Goal: Task Accomplishment & Management: Use online tool/utility

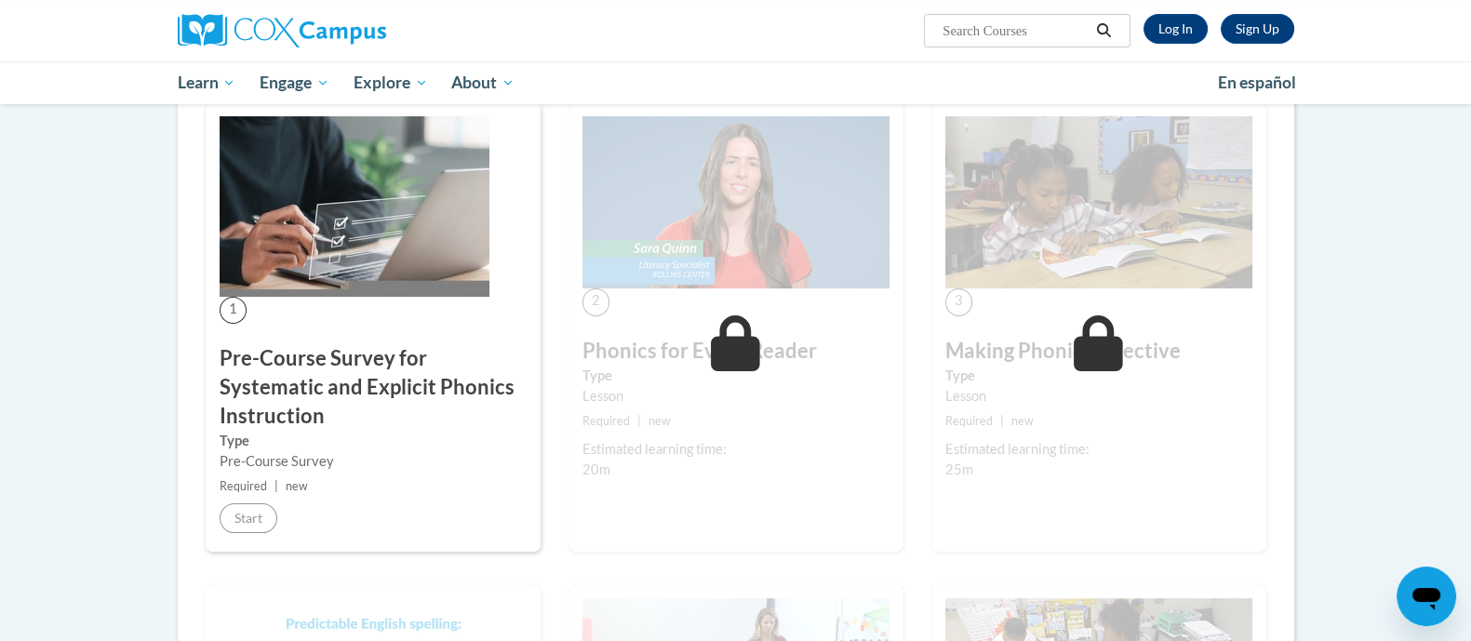
scroll to position [885, 0]
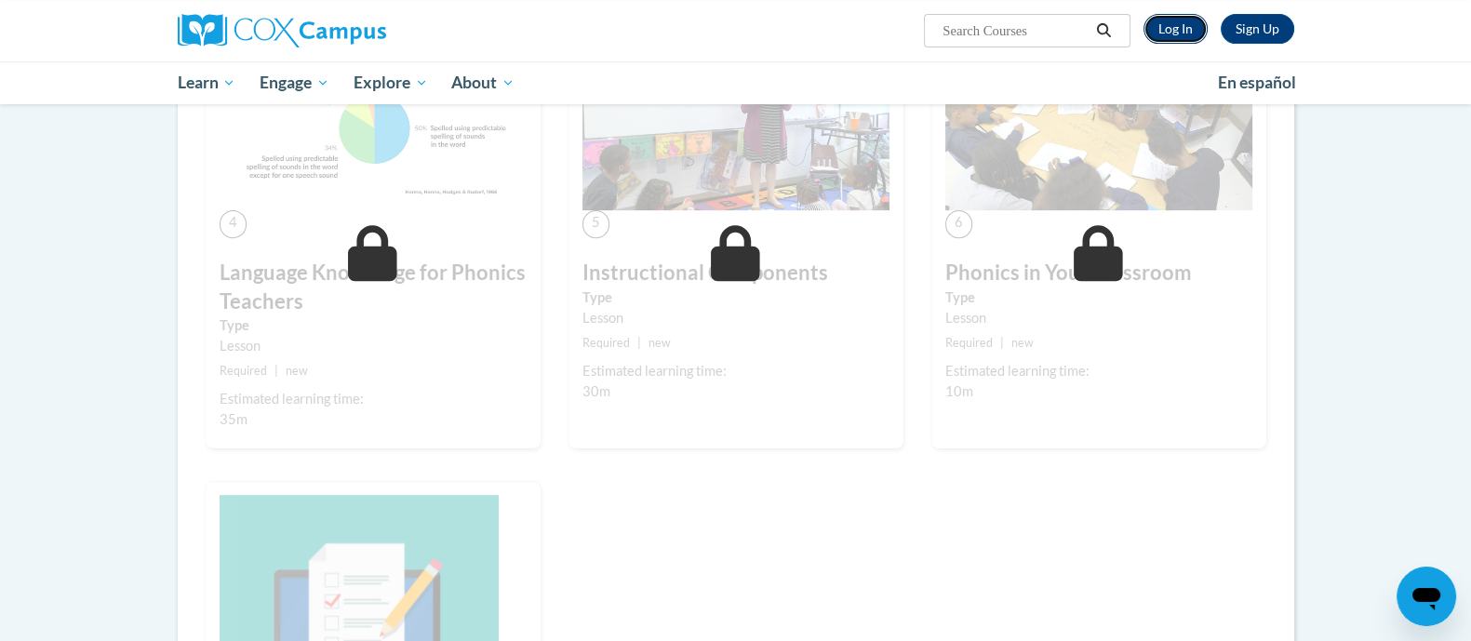
click at [1170, 34] on link "Log In" at bounding box center [1176, 29] width 64 height 30
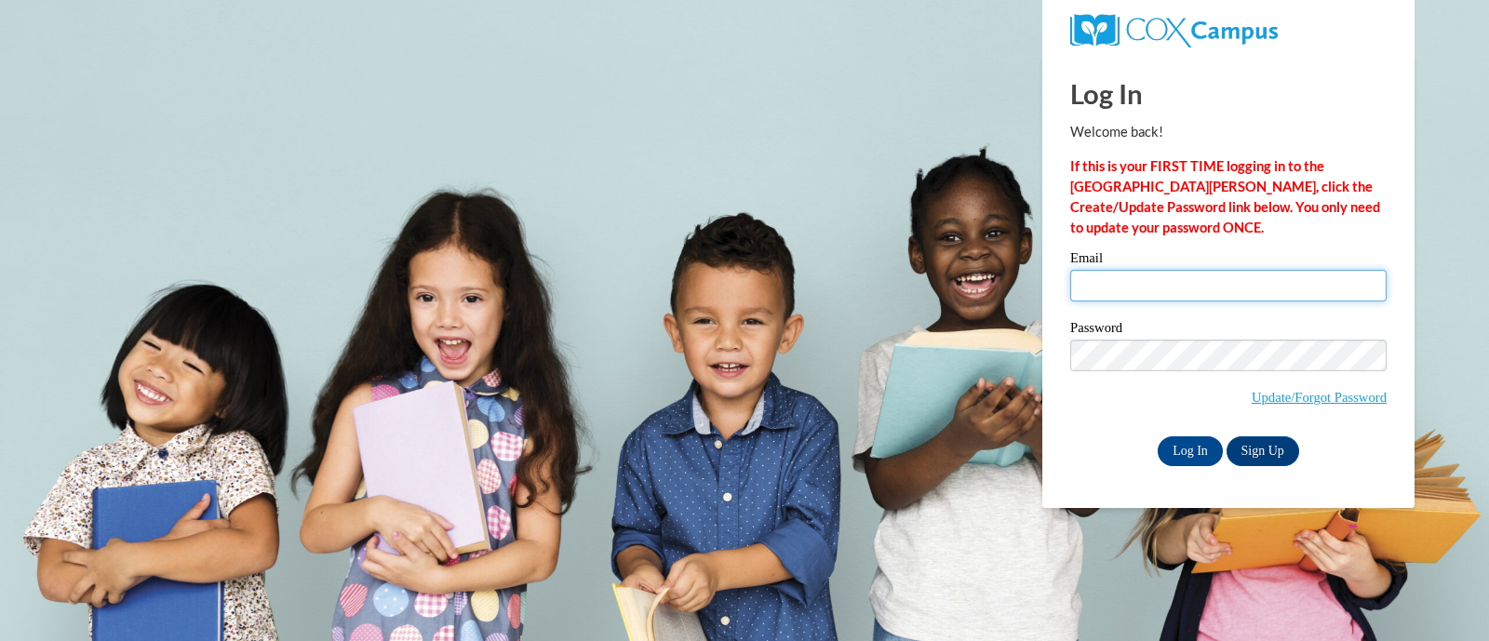
drag, startPoint x: 0, startPoint y: 0, endPoint x: 1117, endPoint y: 290, distance: 1154.0
click at [1117, 290] on input "Email" at bounding box center [1228, 286] width 316 height 32
type input "brittneesexton@hasd.org"
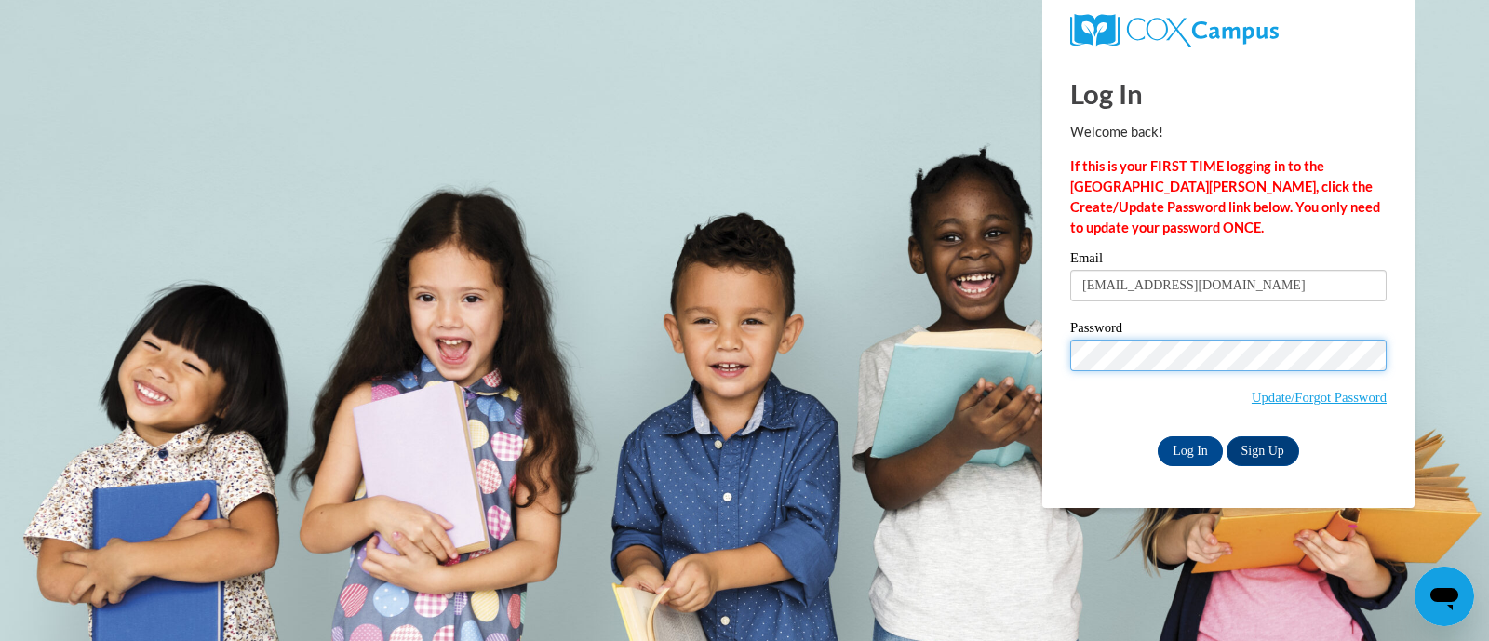
click at [1158, 437] on input "Log In" at bounding box center [1190, 452] width 65 height 30
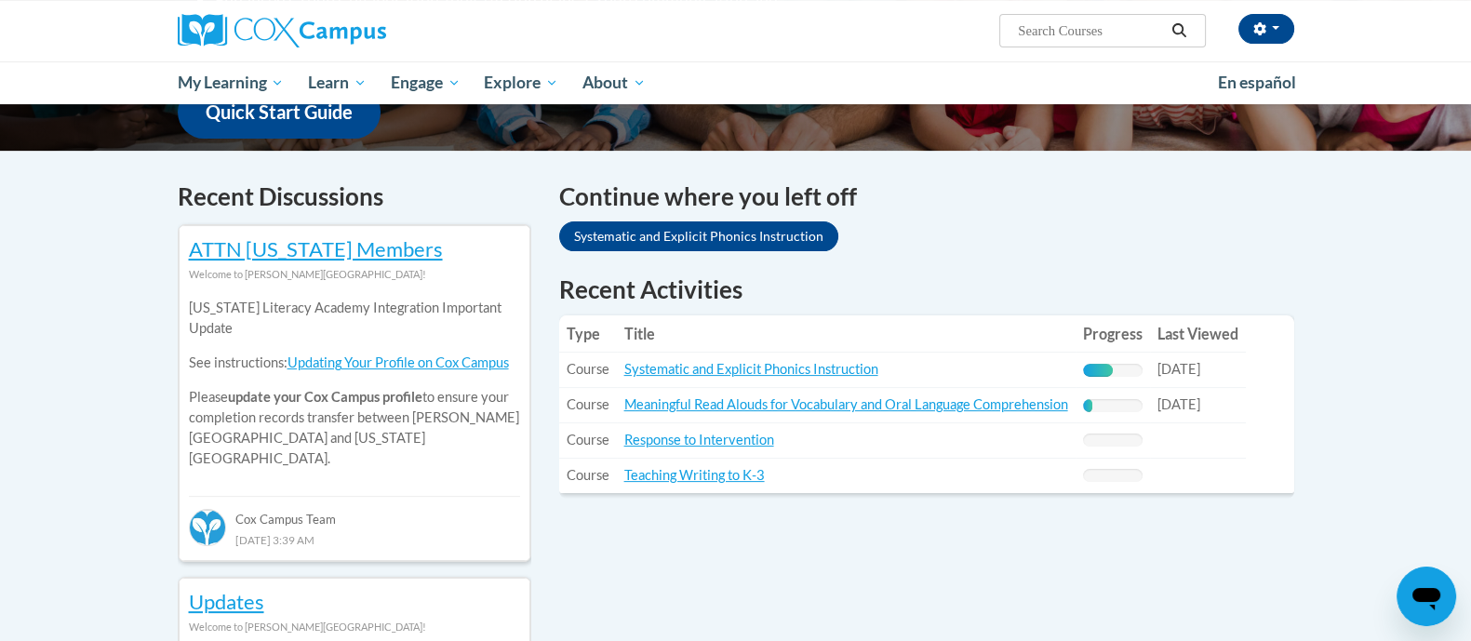
scroll to position [504, 0]
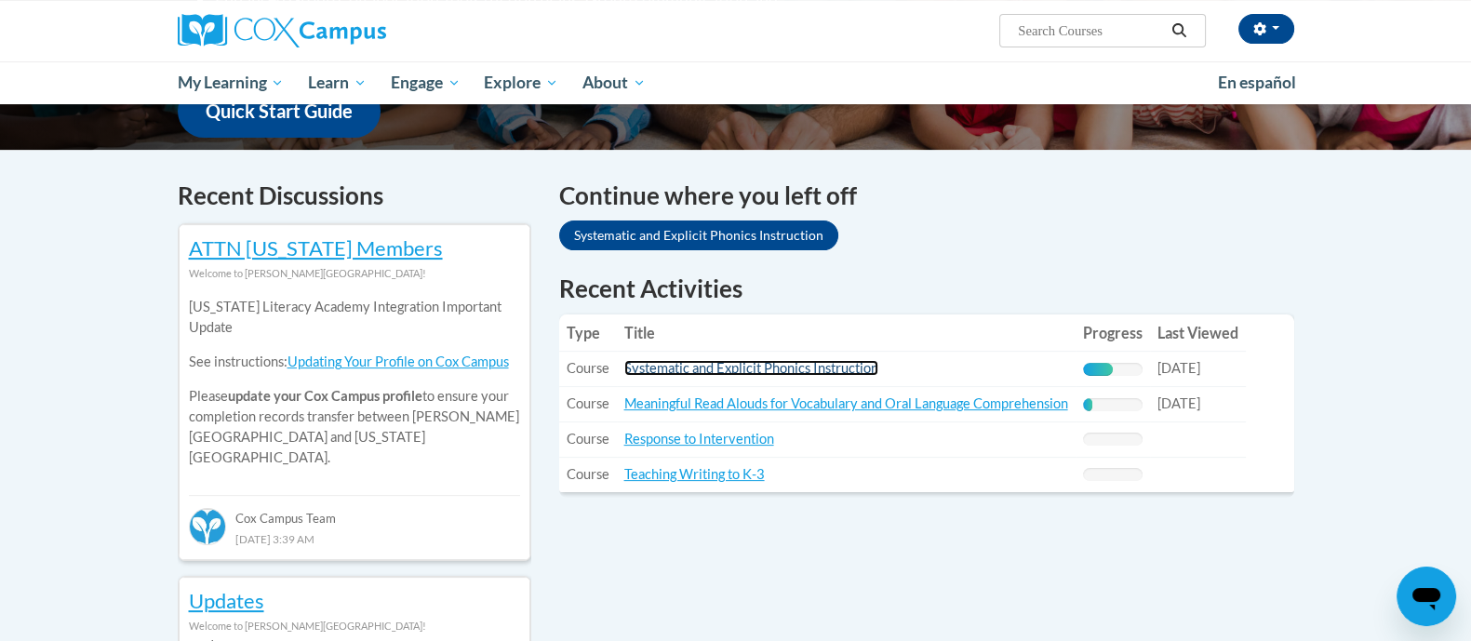
click at [714, 367] on link "Systematic and Explicit Phonics Instruction" at bounding box center [752, 368] width 254 height 16
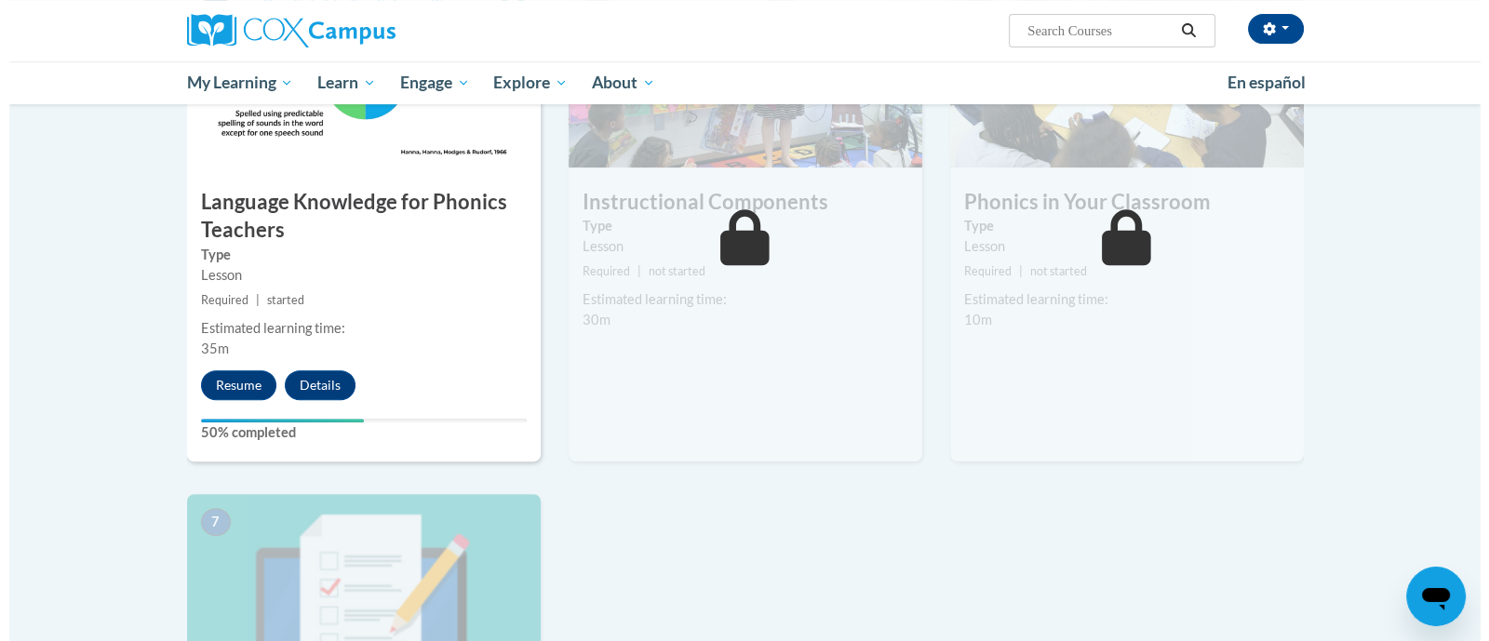
scroll to position [1019, 0]
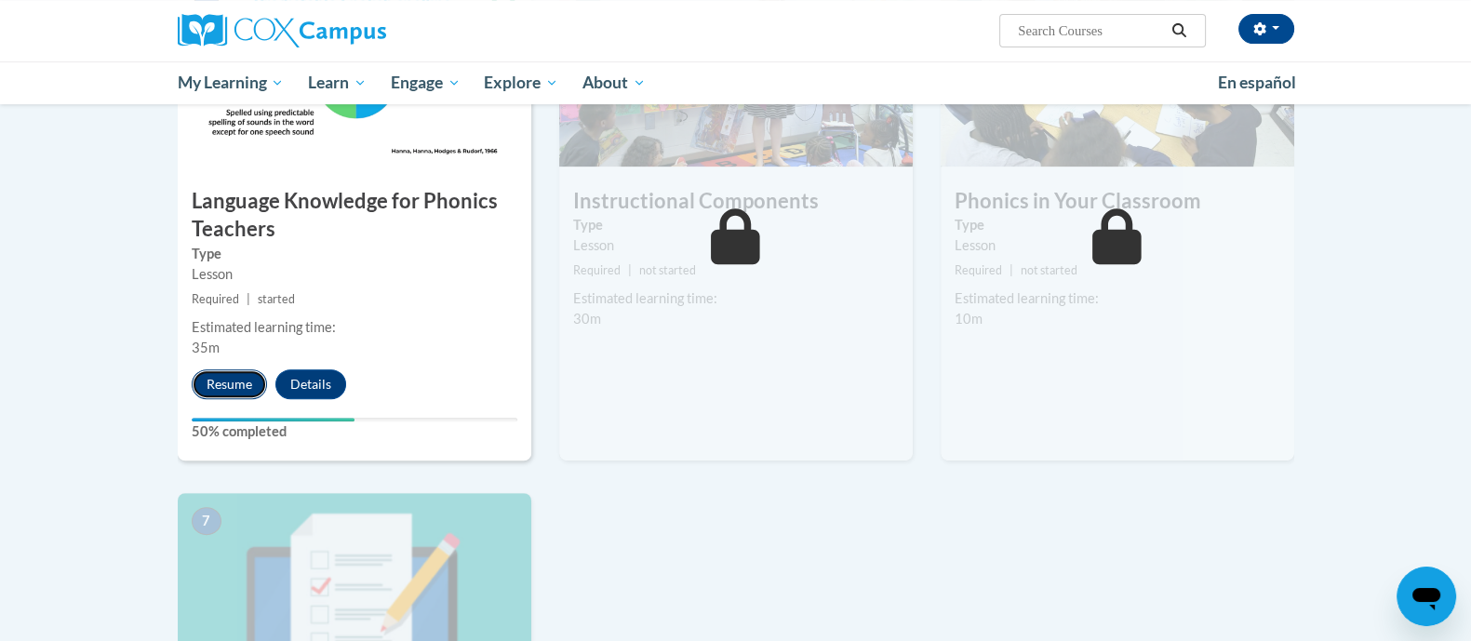
click at [249, 369] on button "Resume" at bounding box center [229, 384] width 75 height 30
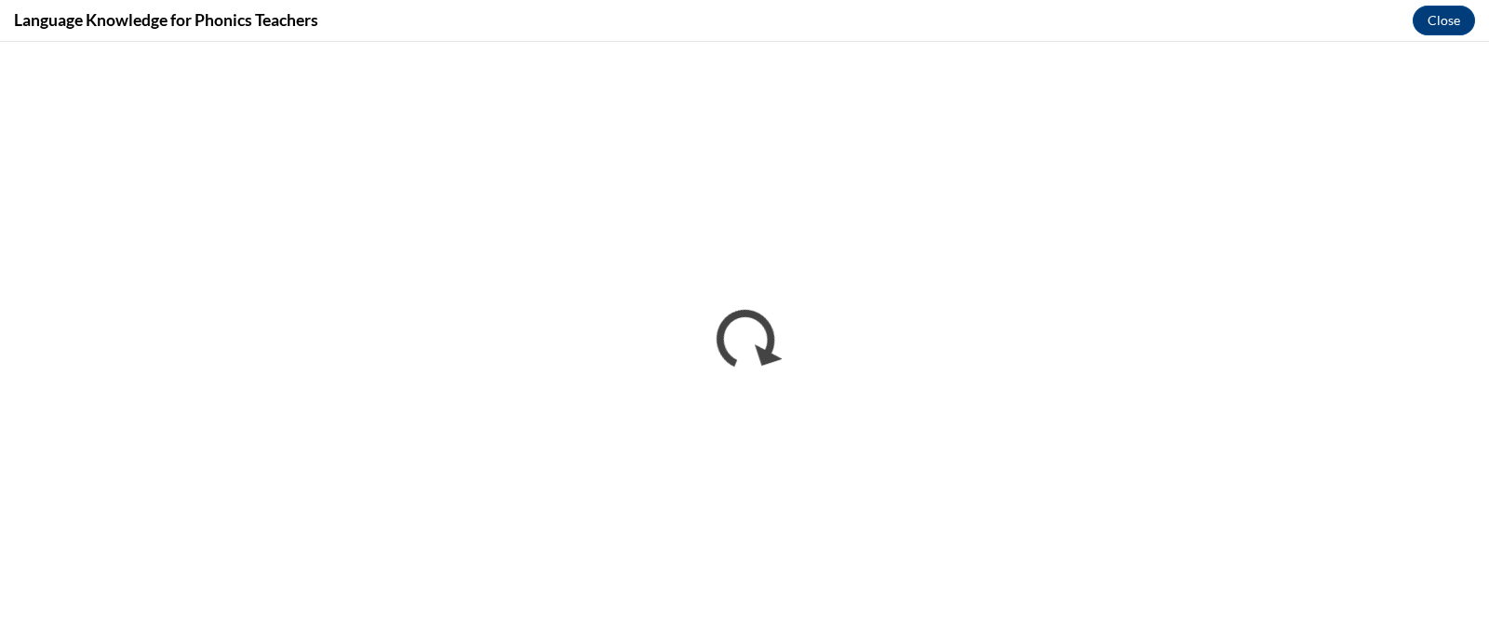
scroll to position [0, 0]
